Goal: Navigation & Orientation: Find specific page/section

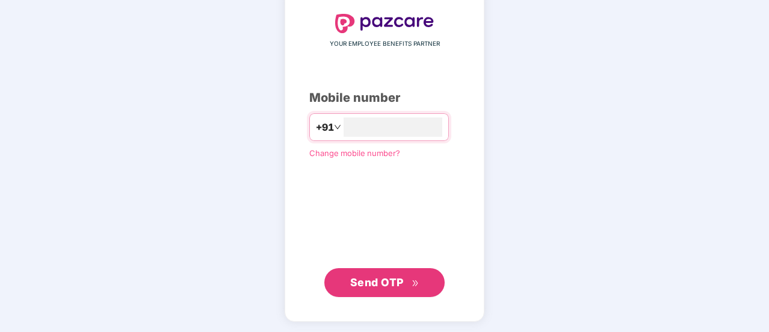
type input "**********"
click at [388, 278] on span "Send OTP" at bounding box center [377, 281] width 54 height 13
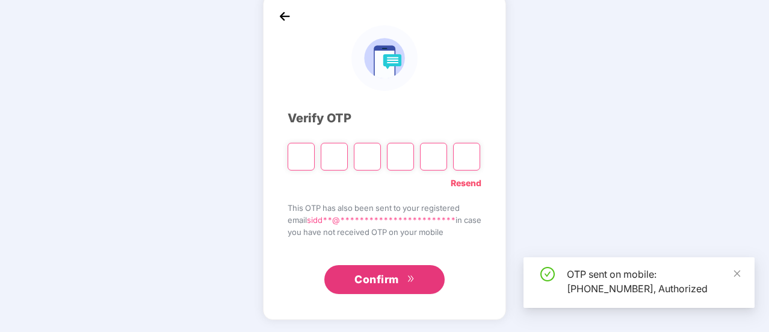
scroll to position [60, 0]
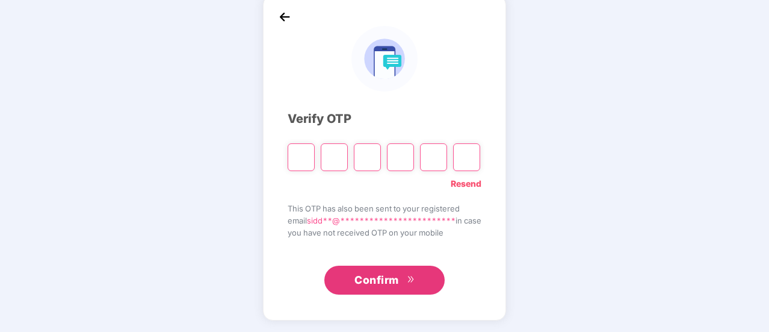
type input "*"
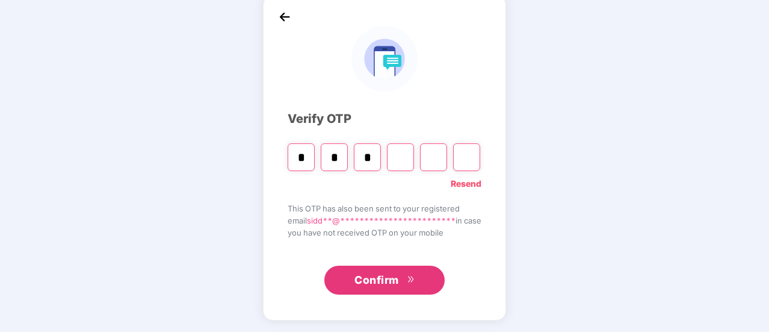
type input "*"
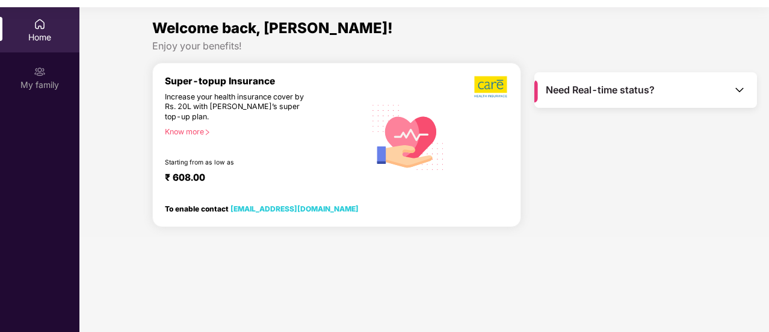
click at [629, 84] on span "Need Real-time status?" at bounding box center [600, 90] width 109 height 13
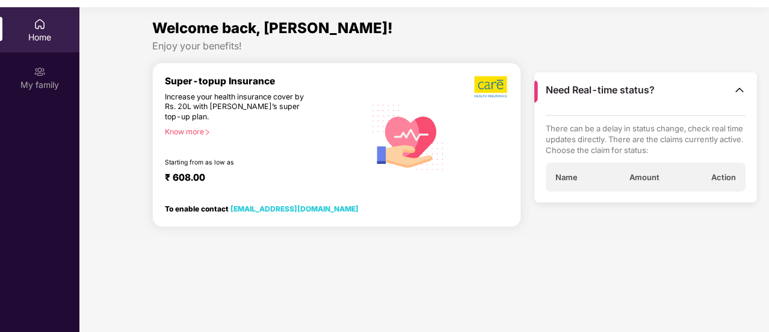
click at [189, 135] on div "Know more" at bounding box center [261, 131] width 193 height 8
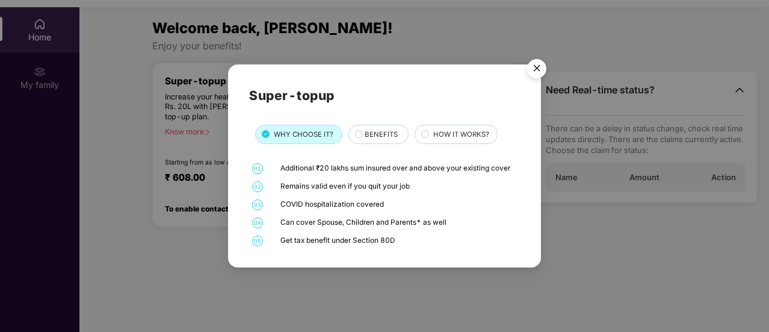
click at [535, 66] on img "Close" at bounding box center [537, 71] width 34 height 34
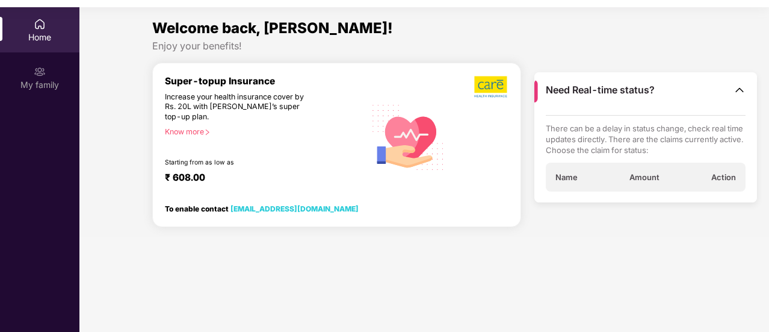
click at [0, 28] on div "Home" at bounding box center [39, 29] width 79 height 45
click at [28, 76] on div "My family" at bounding box center [39, 77] width 79 height 45
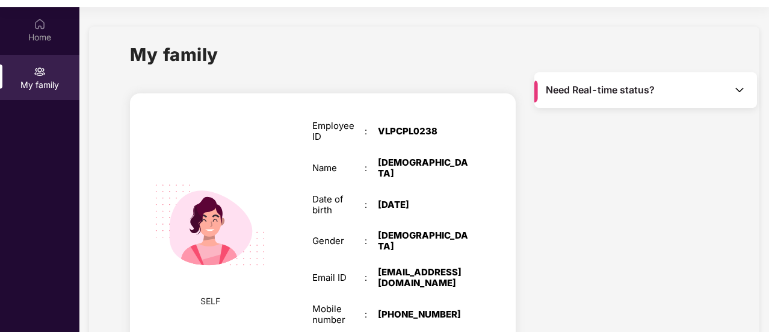
scroll to position [69, 0]
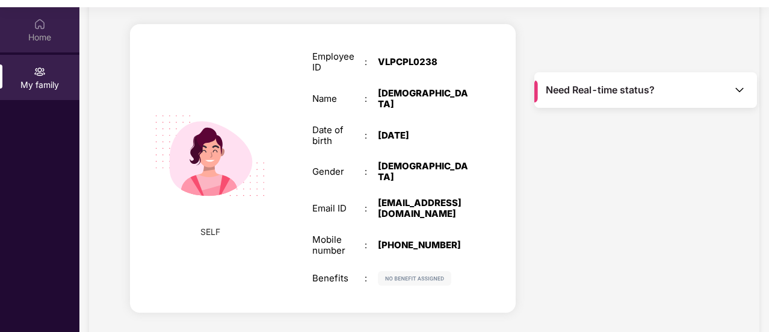
click at [31, 23] on div "Home" at bounding box center [39, 29] width 79 height 45
